Goal: Book appointment/travel/reservation

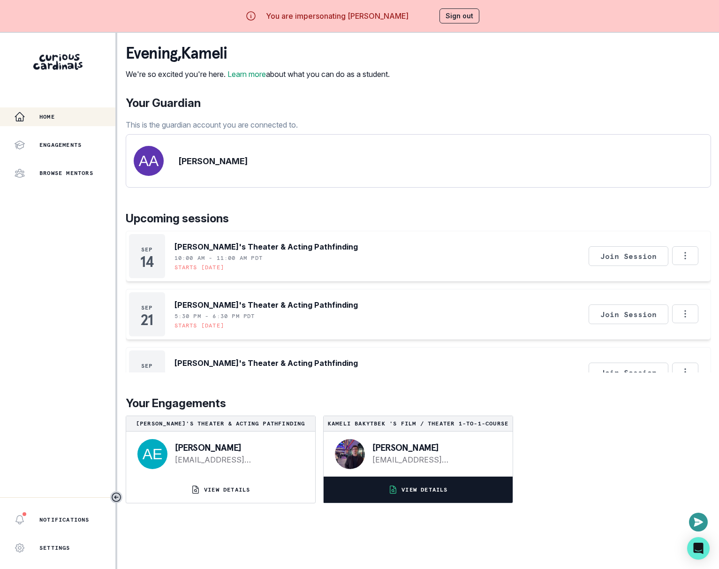
click at [421, 492] on button "VIEW DETAILS" at bounding box center [418, 490] width 189 height 26
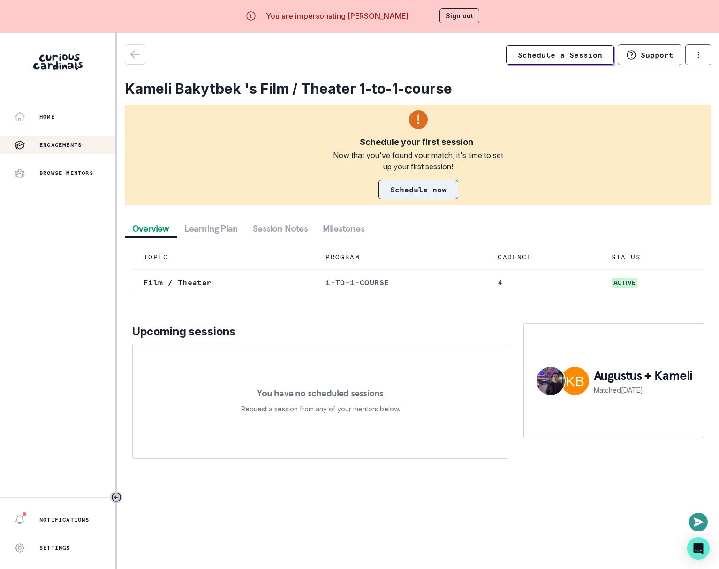
click at [402, 192] on link "Schedule now" at bounding box center [419, 190] width 80 height 20
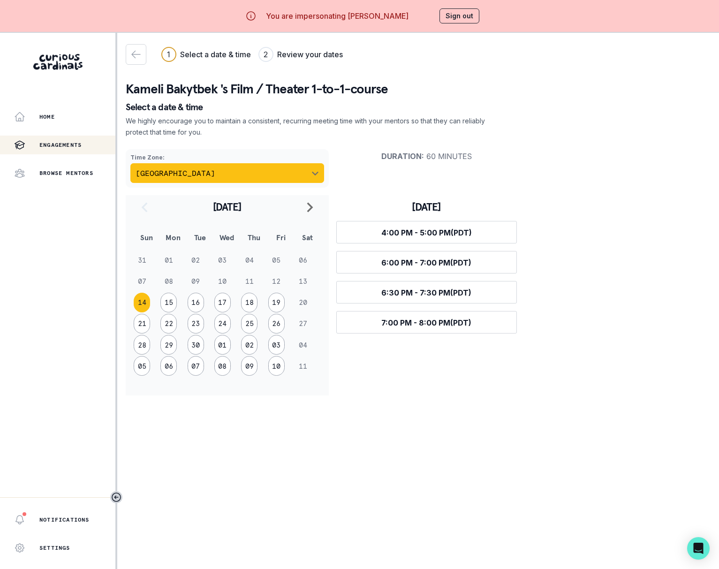
click at [259, 176] on button "[GEOGRAPHIC_DATA]" at bounding box center [227, 173] width 194 height 20
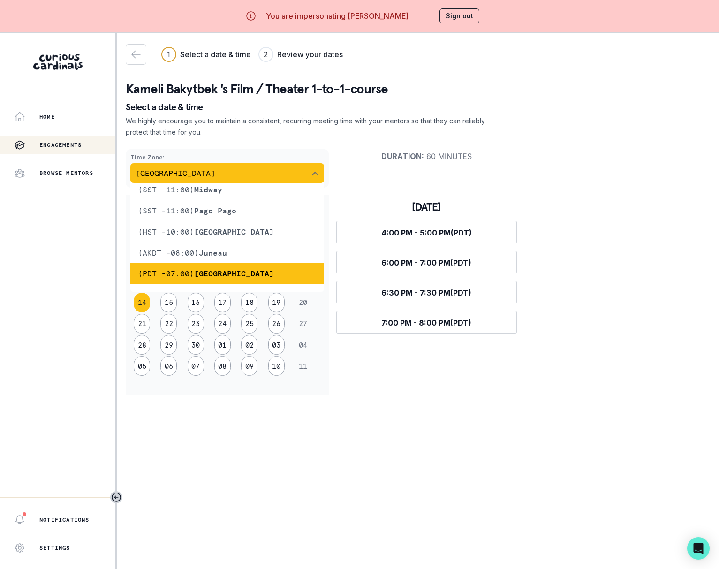
click at [259, 176] on button "[GEOGRAPHIC_DATA]" at bounding box center [227, 173] width 194 height 20
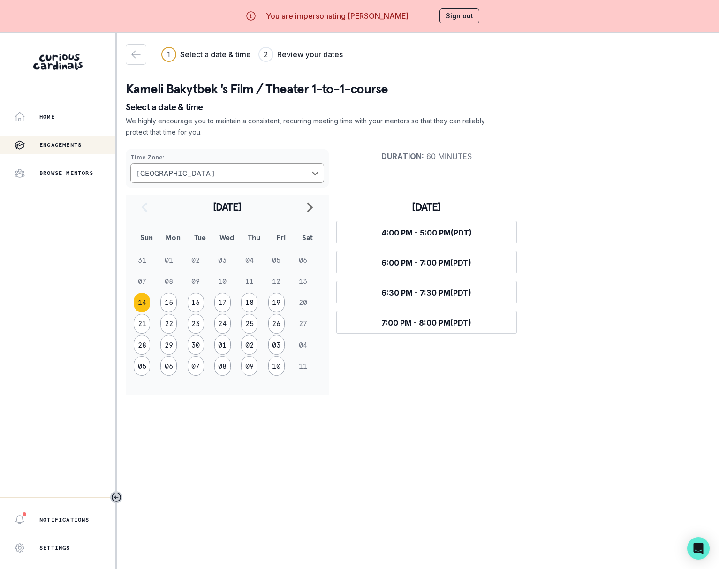
click at [461, 14] on button "Sign out" at bounding box center [459, 15] width 40 height 15
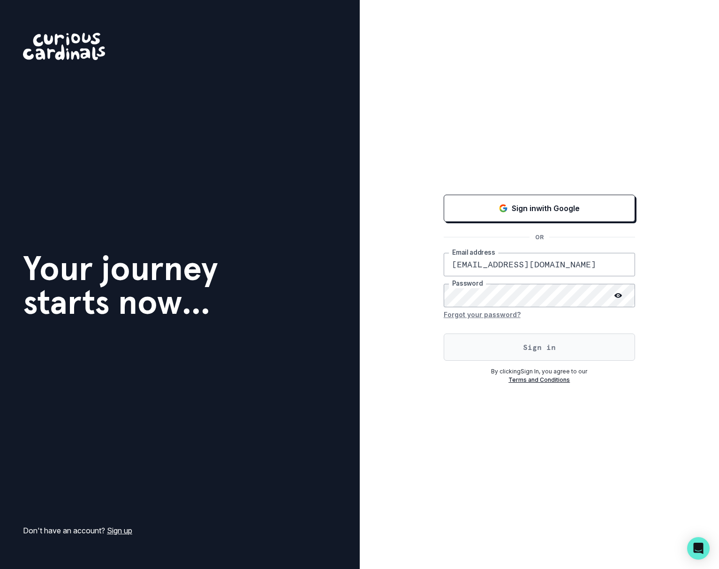
click at [485, 341] on button "Sign in" at bounding box center [539, 346] width 191 height 27
